Goal: Task Accomplishment & Management: Manage account settings

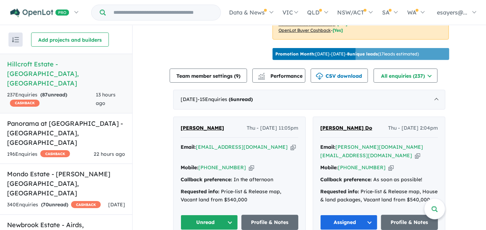
scroll to position [257, 0]
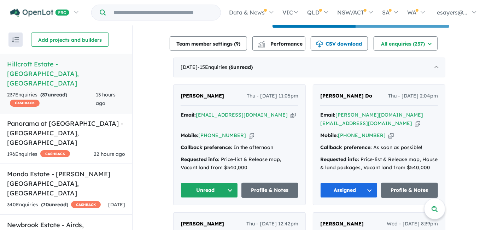
click at [291, 111] on icon "button" at bounding box center [293, 114] width 5 height 7
click at [272, 183] on link "Profile & Notes" at bounding box center [270, 190] width 57 height 15
drag, startPoint x: 190, startPoint y: 170, endPoint x: 191, endPoint y: 174, distance: 4.1
click at [190, 183] on button "Unread" at bounding box center [209, 190] width 57 height 15
click at [201, 215] on button "Assigned" at bounding box center [212, 223] width 62 height 16
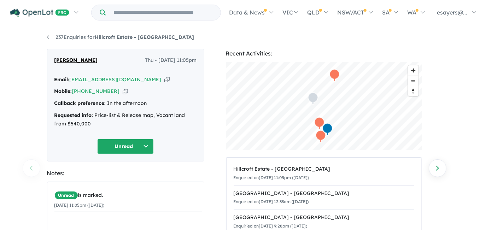
click at [164, 78] on icon "button" at bounding box center [166, 79] width 5 height 7
